Goal: Book appointment/travel/reservation: Book appointment/travel/reservation

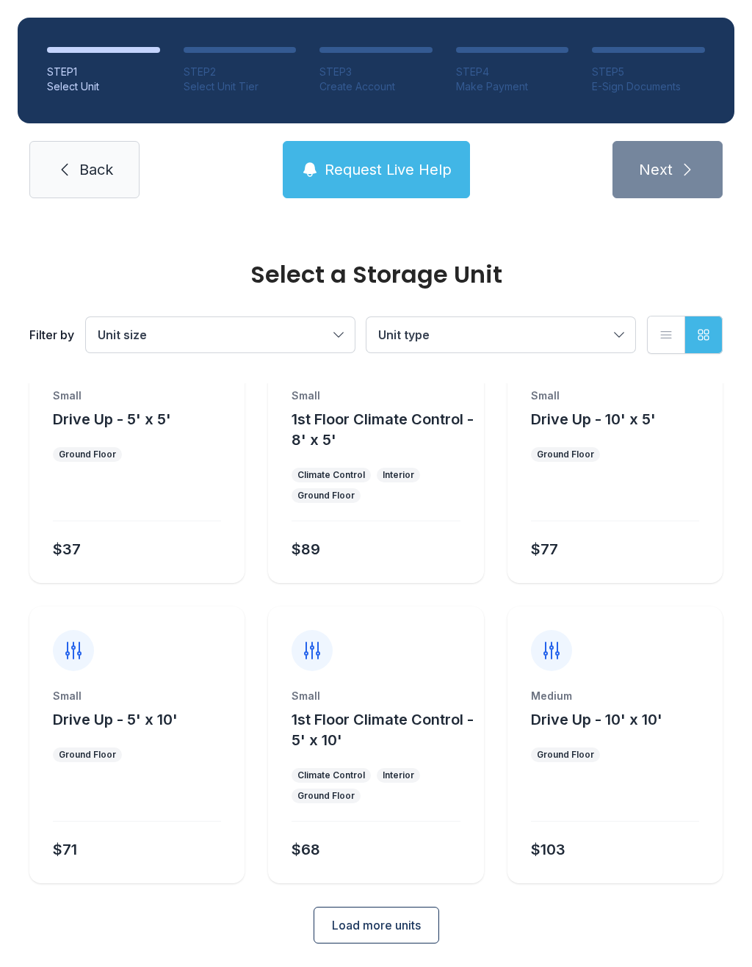
scroll to position [79, 0]
click at [323, 311] on div "Filter by Unit size Unit type List view Grid view" at bounding box center [375, 334] width 693 height 97
click at [307, 324] on button "Unit size" at bounding box center [220, 334] width 269 height 35
click at [123, 179] on link "Back" at bounding box center [84, 169] width 110 height 57
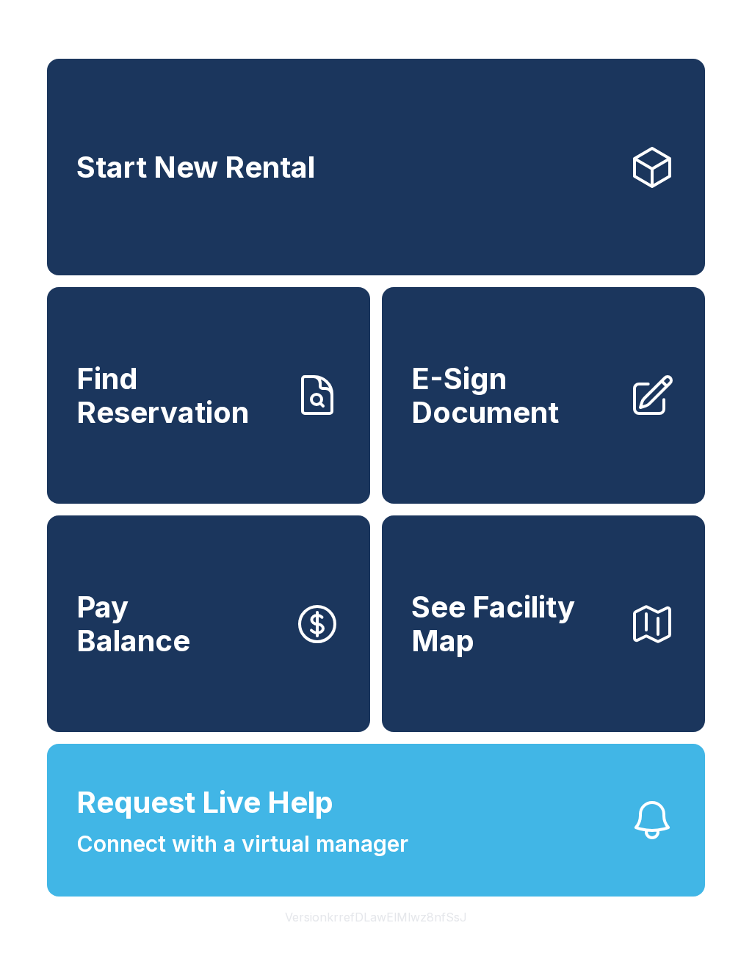
click at [384, 199] on link "Start New Rental" at bounding box center [376, 167] width 658 height 217
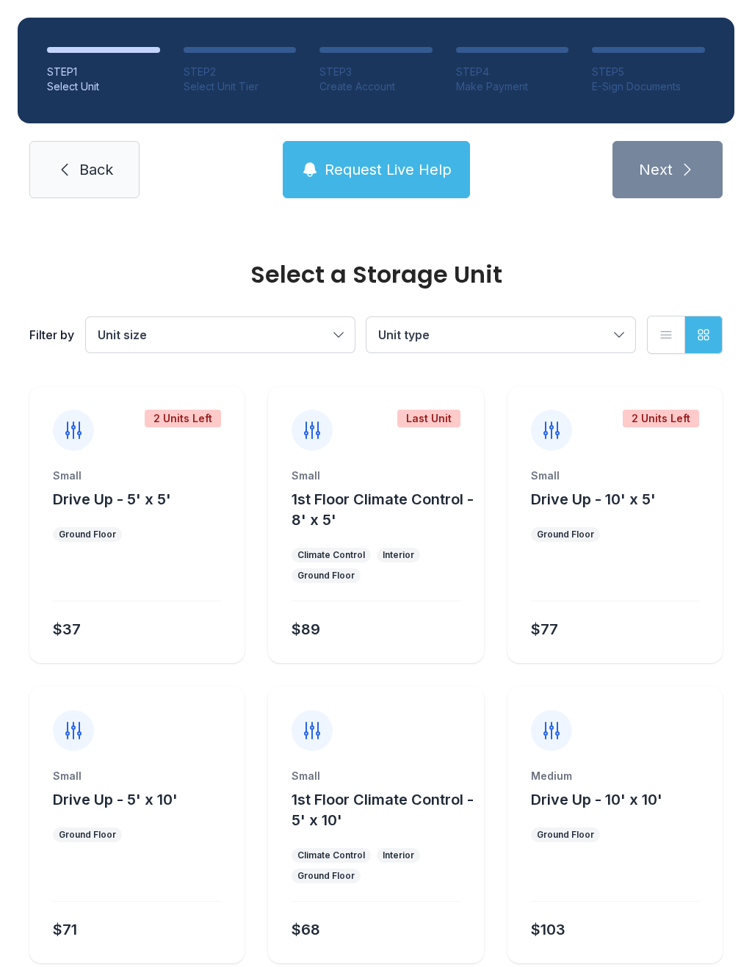
click at [427, 345] on button "Unit type" at bounding box center [501, 334] width 269 height 35
click at [114, 175] on link "Back" at bounding box center [84, 169] width 110 height 57
